Goal: Task Accomplishment & Management: Complete application form

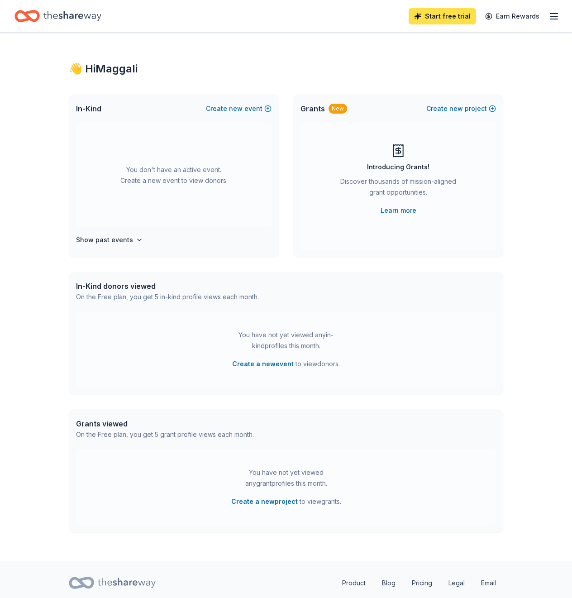
click at [458, 15] on link "Start free trial" at bounding box center [441, 16] width 67 height 16
click at [550, 16] on line "button" at bounding box center [553, 16] width 7 height 0
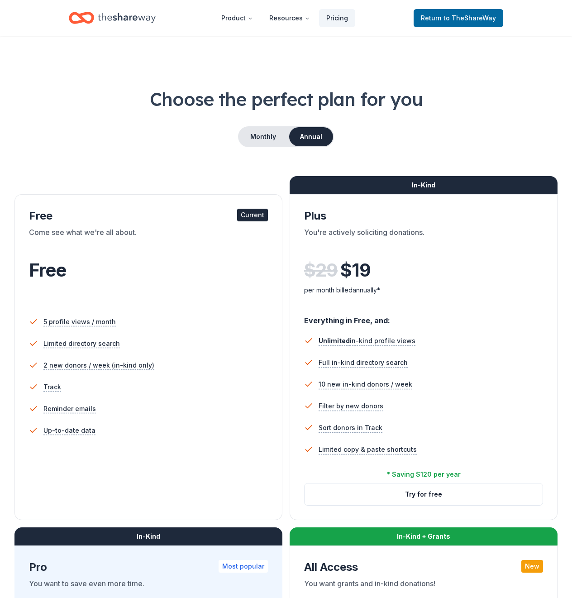
click at [259, 217] on div "Current" at bounding box center [252, 215] width 31 height 13
click at [460, 15] on span "to TheShareWay" at bounding box center [469, 18] width 52 height 8
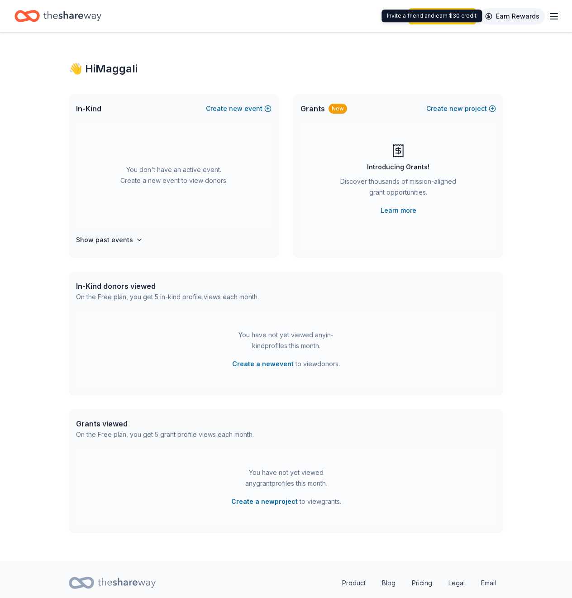
click at [518, 18] on link "Earn Rewards" at bounding box center [511, 16] width 65 height 16
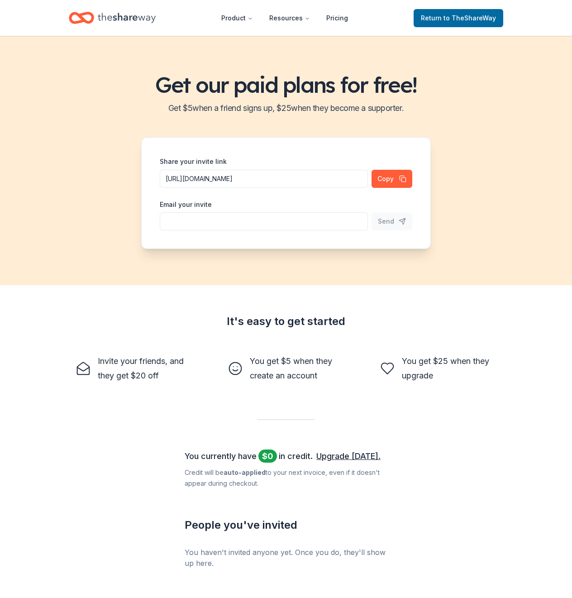
click at [78, 51] on div "Get our paid plans for free! Get $ 5 when a friend signs up, $ 25 when they bec…" at bounding box center [286, 160] width 572 height 249
click at [455, 19] on span "to TheShareWay" at bounding box center [469, 18] width 52 height 8
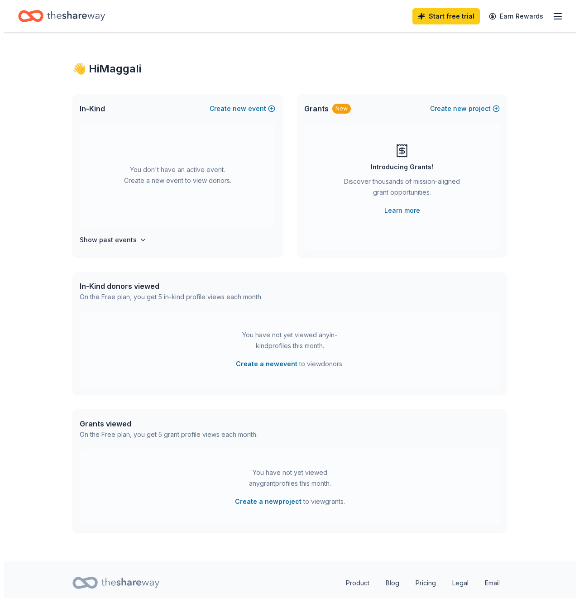
scroll to position [28, 0]
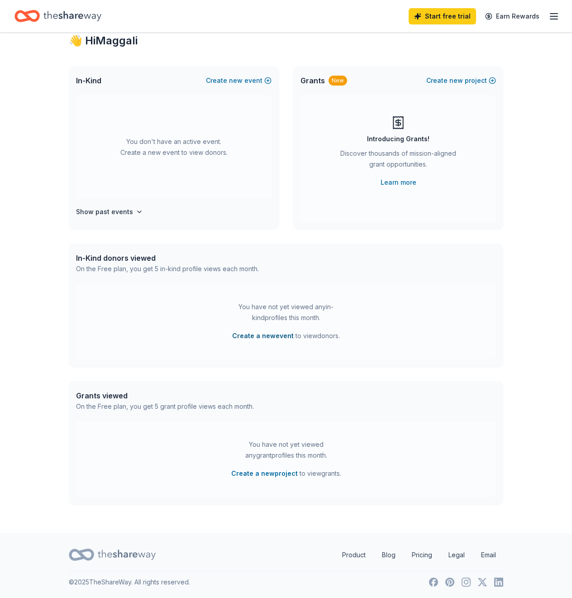
click at [275, 337] on button "Create a new event" at bounding box center [263, 335] width 62 height 11
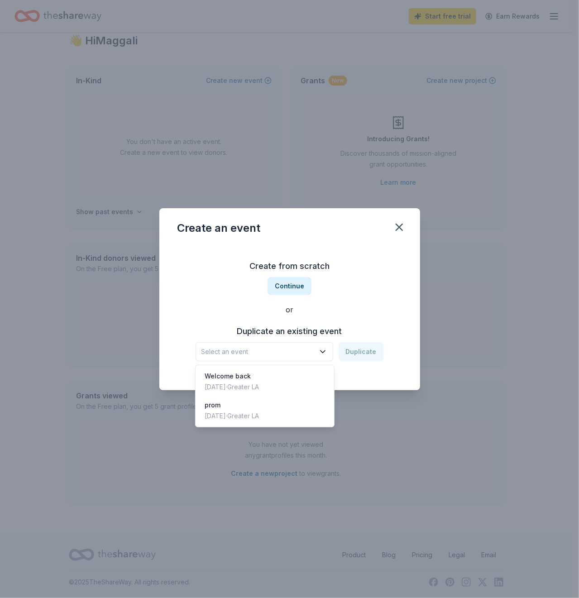
click at [323, 350] on icon "button" at bounding box center [322, 351] width 9 height 9
click at [239, 377] on div "Welcome back" at bounding box center [231, 375] width 54 height 11
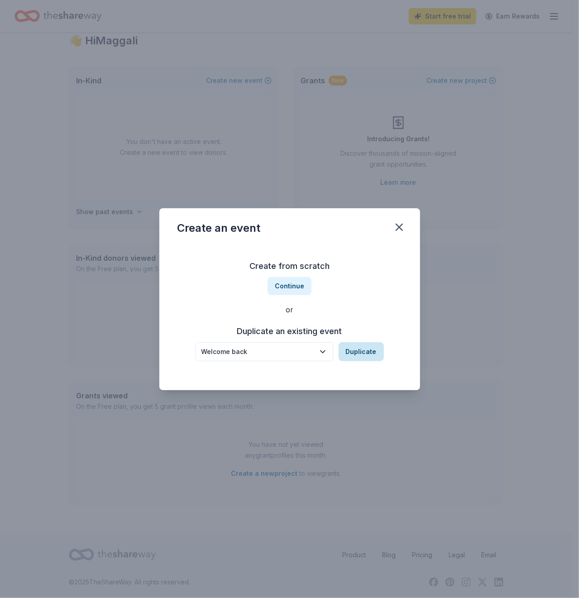
click at [365, 352] on button "Duplicate" at bounding box center [360, 351] width 45 height 19
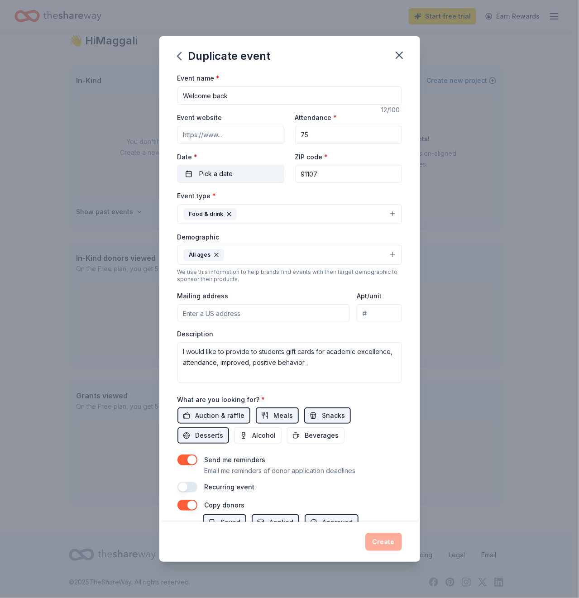
click at [228, 173] on span "Pick a date" at bounding box center [215, 173] width 33 height 11
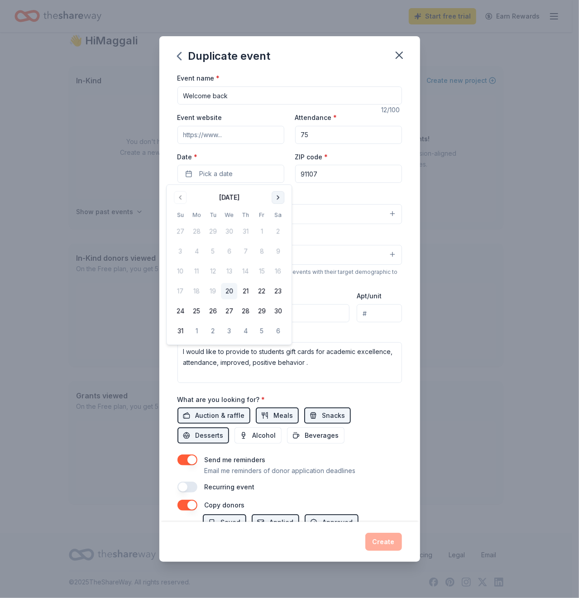
click at [282, 197] on button "Go to next month" at bounding box center [277, 197] width 13 height 13
click at [243, 290] on button "25" at bounding box center [245, 291] width 16 height 16
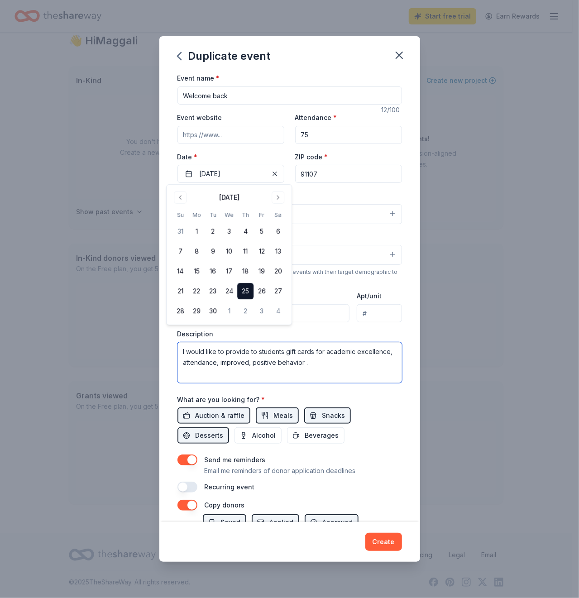
click at [375, 363] on textarea "I would like to provide to students gift cards for academic excellence, attenda…" at bounding box center [289, 362] width 224 height 41
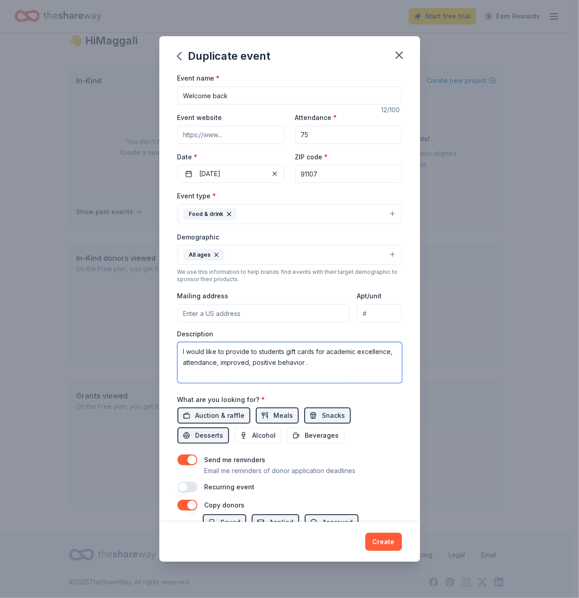
drag, startPoint x: 258, startPoint y: 348, endPoint x: 363, endPoint y: 356, distance: 105.3
click at [363, 356] on textarea "I would like to provide to students gift cards for academic excellence, attenda…" at bounding box center [289, 362] width 224 height 41
type textarea "I would like to provide to raffle prizes to increase parent participation."
click at [233, 414] on span "Auction & raffle" at bounding box center [219, 415] width 49 height 11
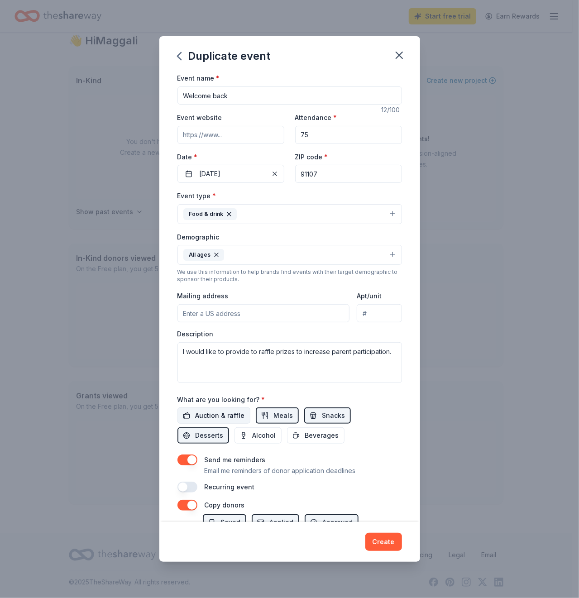
click at [233, 414] on span "Auction & raffle" at bounding box center [219, 415] width 49 height 11
click at [280, 412] on span "Meals" at bounding box center [283, 415] width 19 height 11
click at [308, 411] on button "Snacks" at bounding box center [327, 415] width 47 height 16
click at [208, 432] on span "Desserts" at bounding box center [209, 435] width 28 height 11
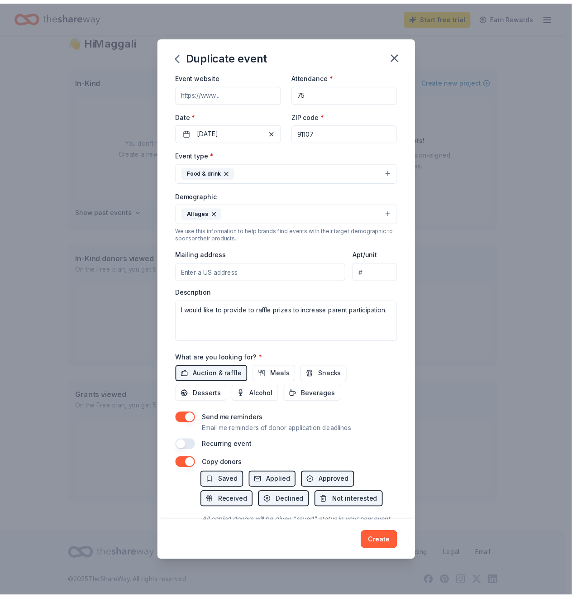
scroll to position [82, 0]
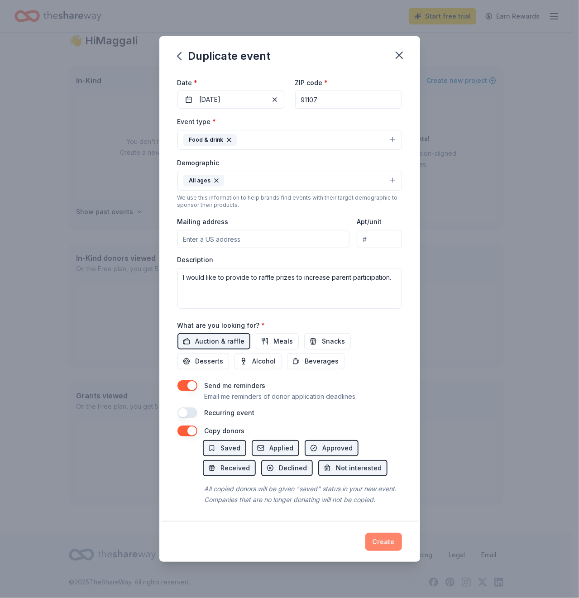
click at [374, 542] on button "Create" at bounding box center [383, 541] width 37 height 18
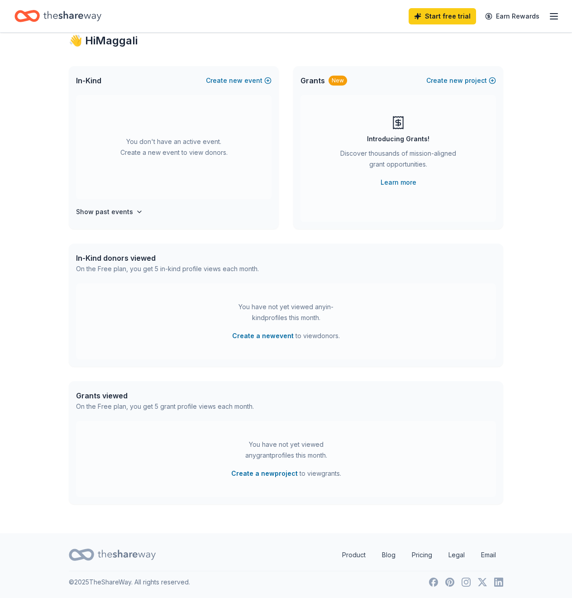
scroll to position [10, 0]
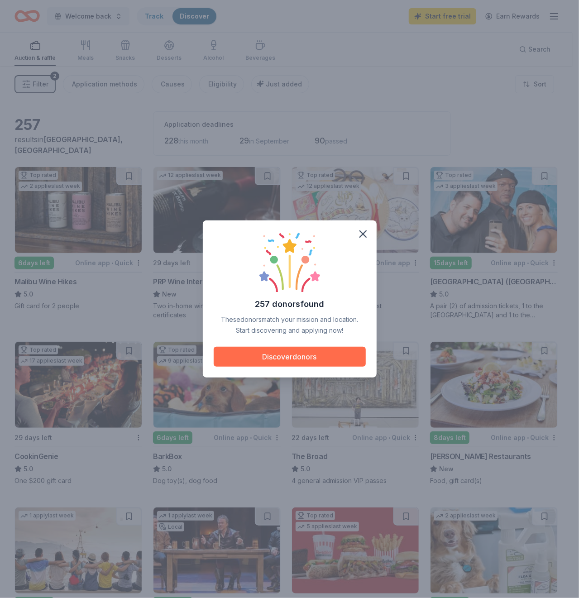
click at [338, 356] on button "Discover donors" at bounding box center [290, 356] width 152 height 20
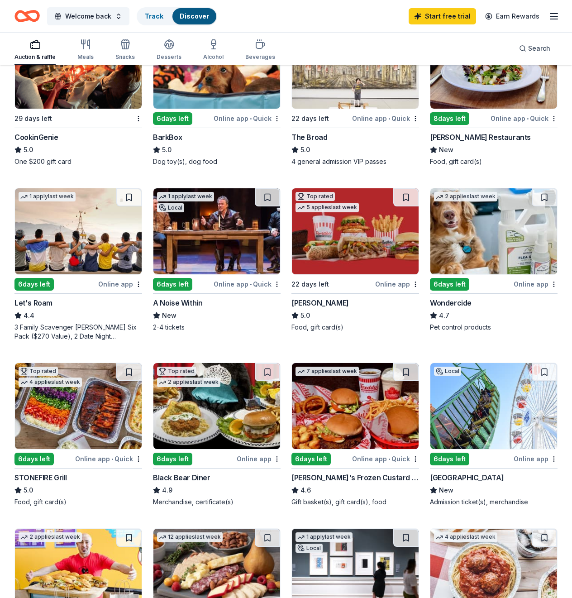
scroll to position [407, 0]
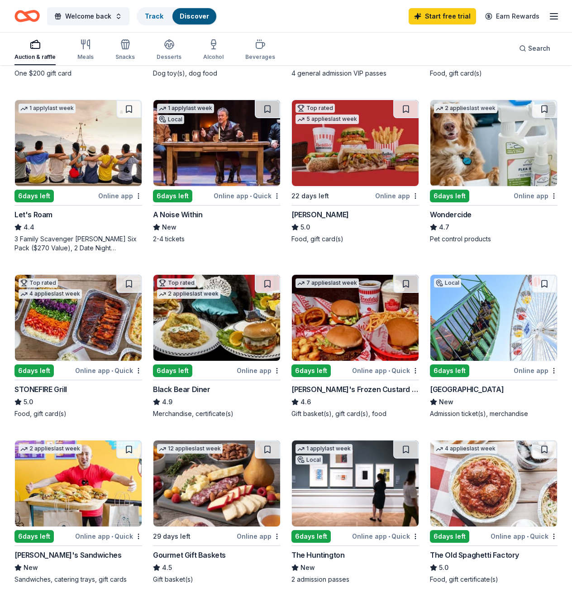
click at [53, 324] on img at bounding box center [78, 318] width 127 height 86
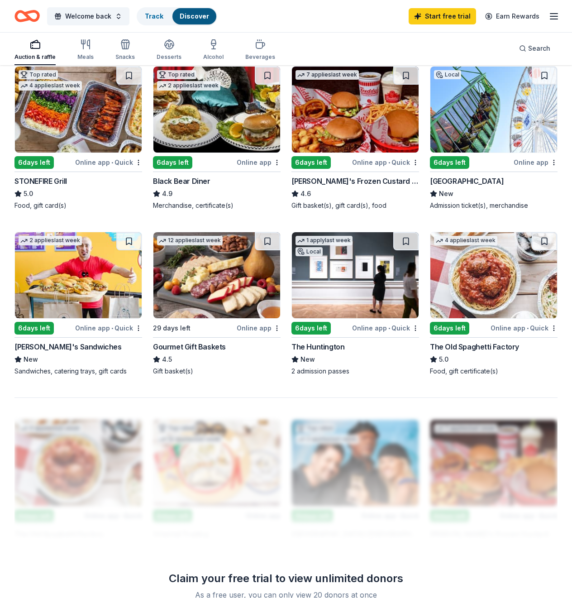
scroll to position [633, 0]
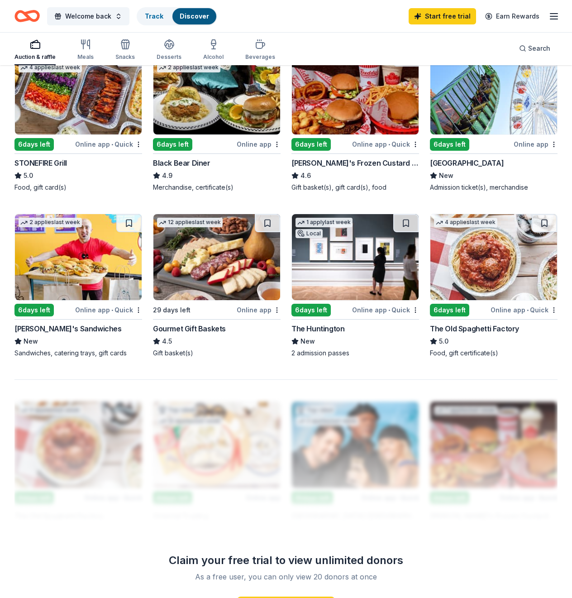
click at [237, 272] on img at bounding box center [216, 257] width 127 height 86
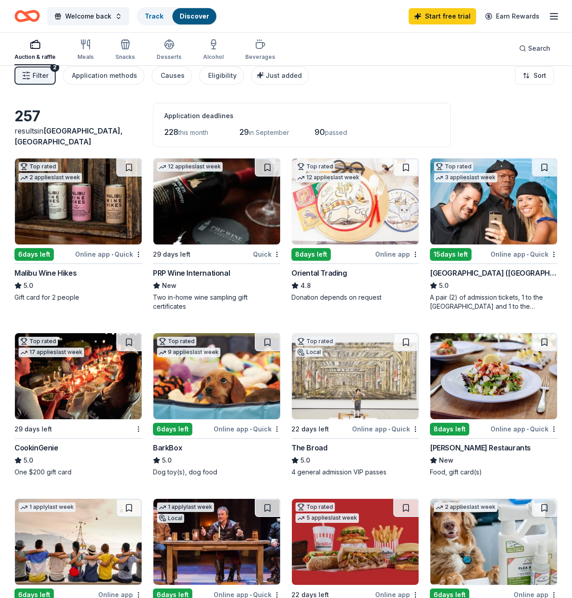
scroll to position [7, 0]
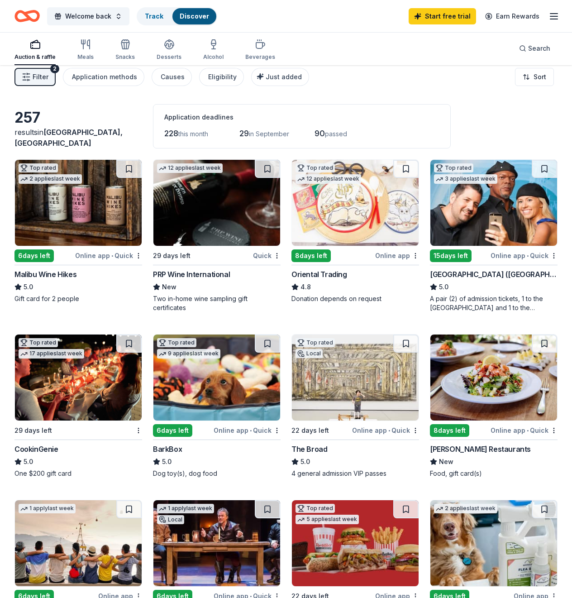
click at [253, 195] on img at bounding box center [216, 203] width 127 height 86
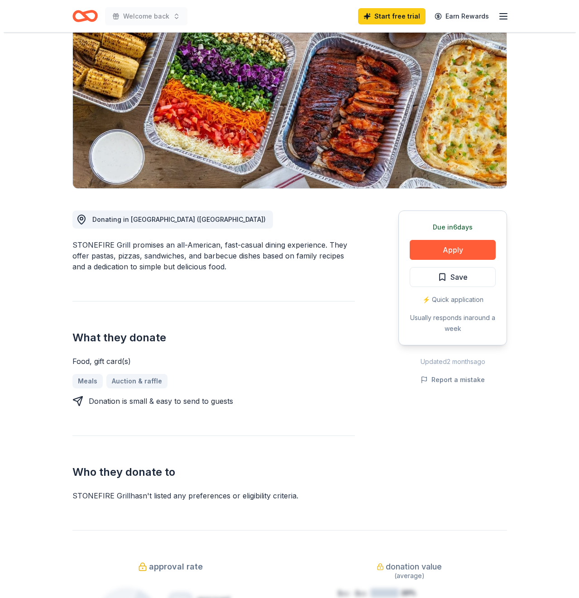
scroll to position [90, 0]
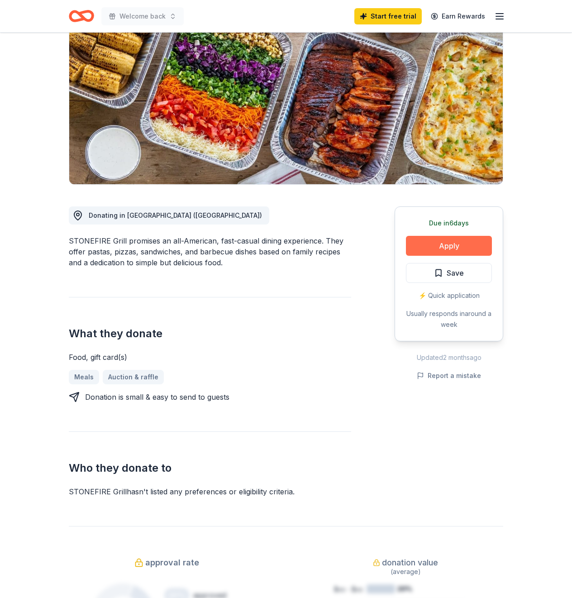
click at [441, 245] on button "Apply" at bounding box center [449, 246] width 86 height 20
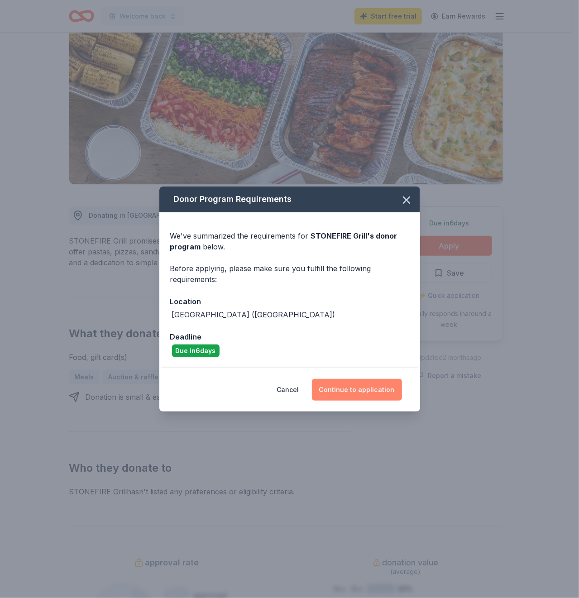
click at [359, 392] on button "Continue to application" at bounding box center [357, 390] width 90 height 22
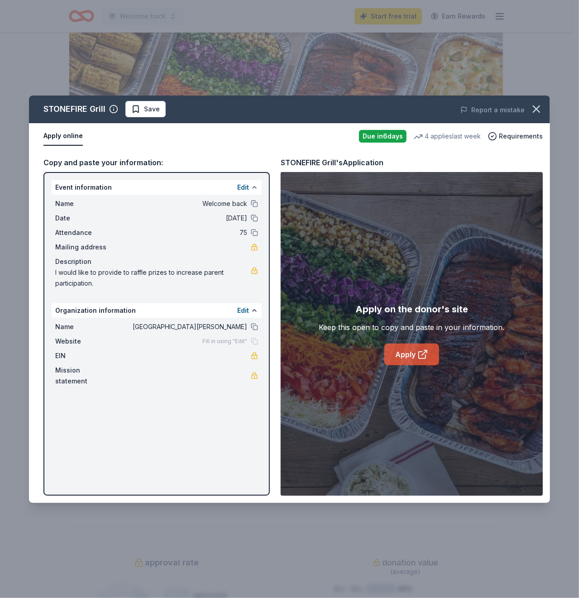
click at [410, 360] on link "Apply" at bounding box center [411, 354] width 55 height 22
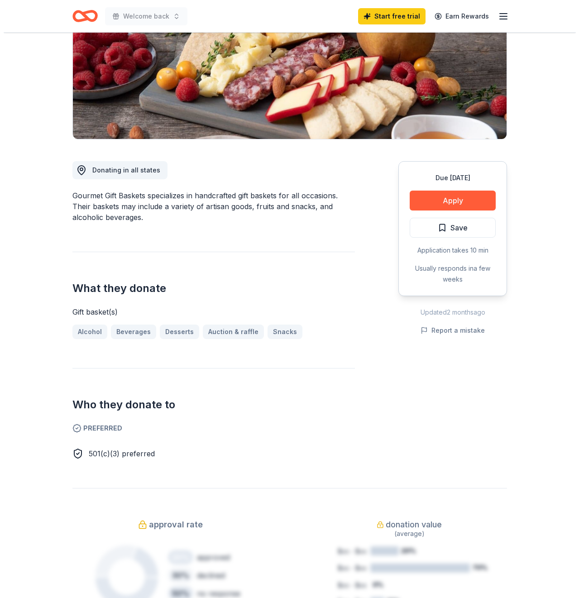
scroll to position [226, 0]
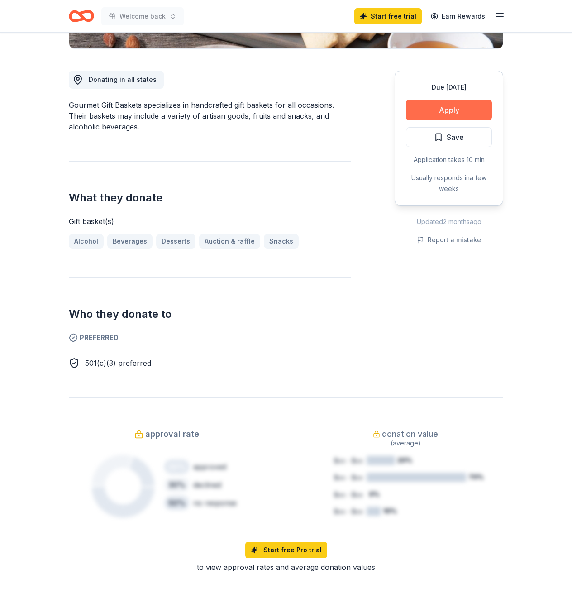
click at [464, 111] on button "Apply" at bounding box center [449, 110] width 86 height 20
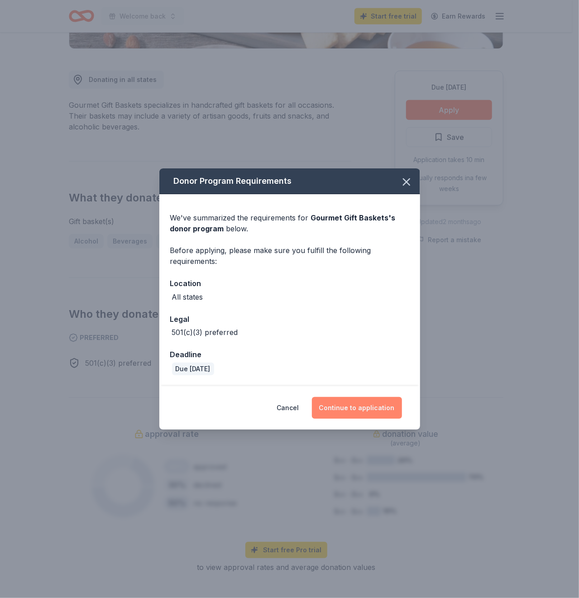
click at [383, 406] on button "Continue to application" at bounding box center [357, 408] width 90 height 22
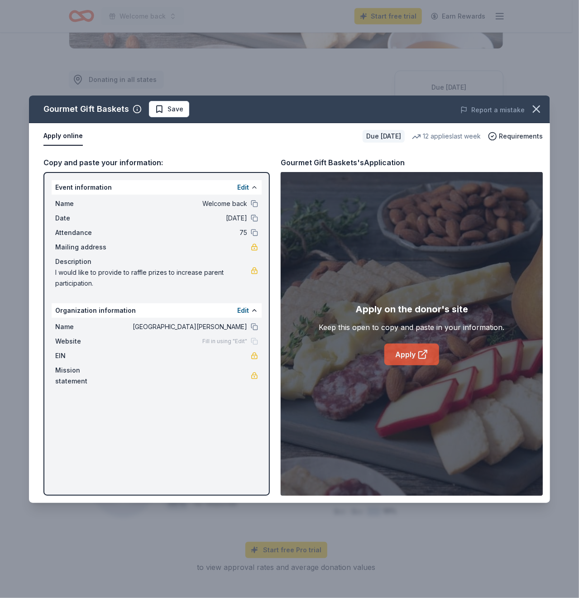
click at [409, 352] on link "Apply" at bounding box center [411, 354] width 55 height 22
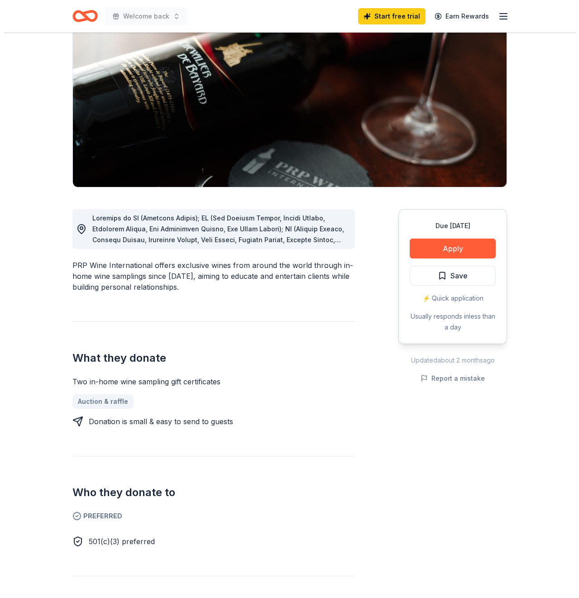
scroll to position [90, 0]
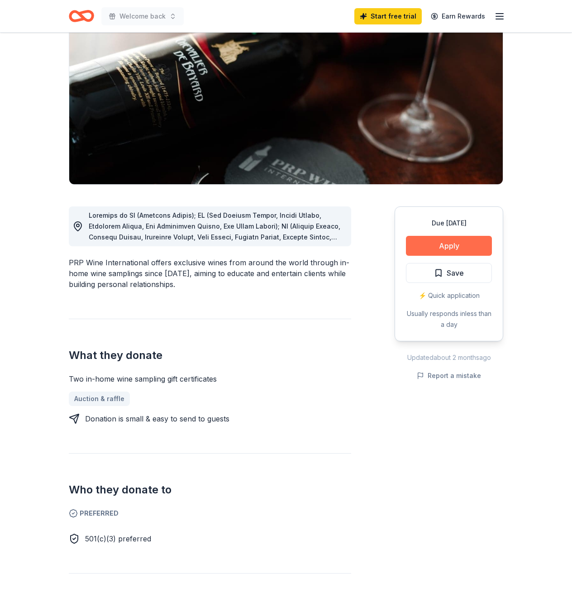
click at [465, 240] on button "Apply" at bounding box center [449, 246] width 86 height 20
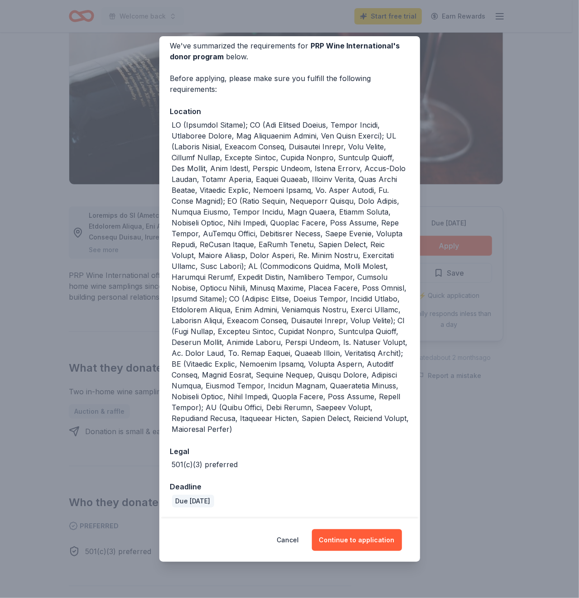
scroll to position [50, 0]
click at [371, 538] on button "Continue to application" at bounding box center [357, 540] width 90 height 22
